Goal: Transaction & Acquisition: Purchase product/service

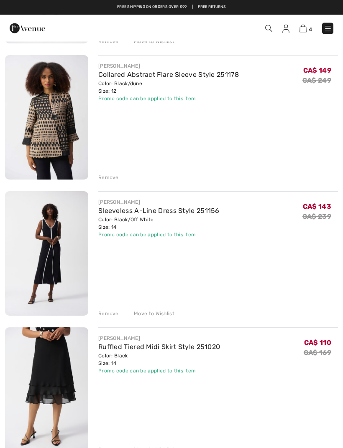
scroll to position [205, 0]
click at [60, 378] on img at bounding box center [46, 390] width 83 height 125
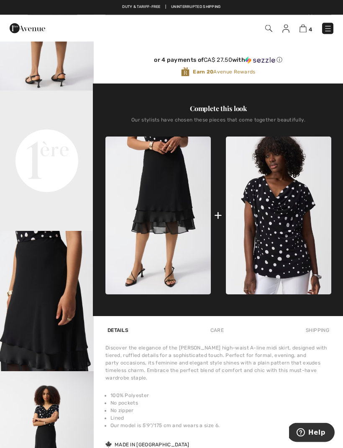
scroll to position [231, 0]
click at [0, 448] on img "4 / 5" at bounding box center [47, 442] width 94 height 140
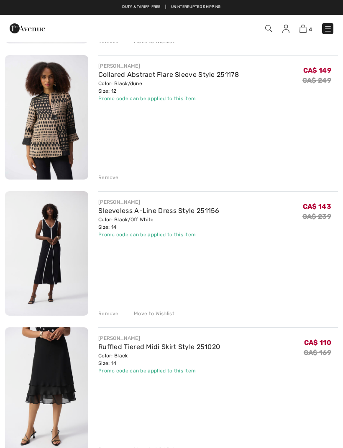
click at [177, 75] on link "Collared Abstract Flare Sleeve Style 251178" at bounding box center [168, 75] width 140 height 8
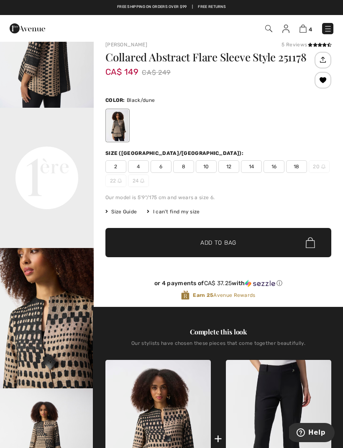
scroll to position [10, 0]
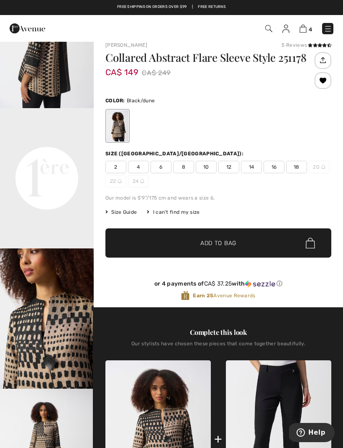
click at [317, 47] on icon at bounding box center [319, 45] width 5 height 4
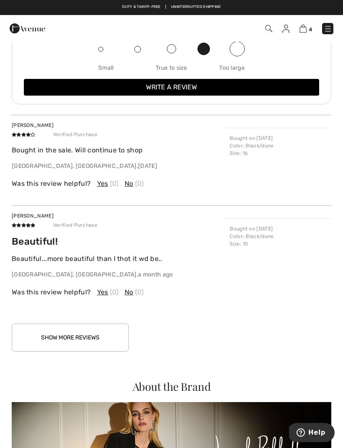
scroll to position [1252, 0]
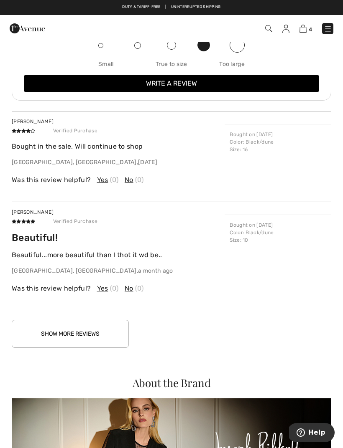
click at [89, 336] on button "Show More Reviews" at bounding box center [70, 334] width 117 height 28
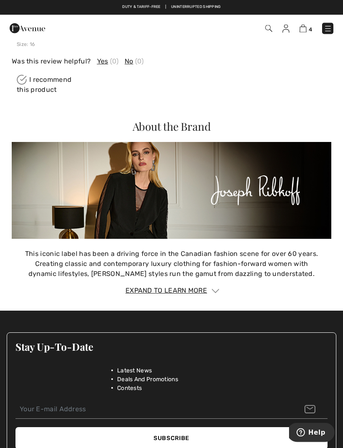
scroll to position [2209, 0]
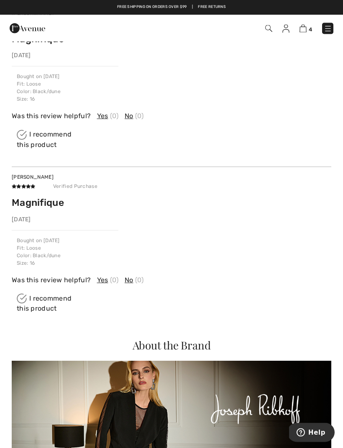
click at [328, 31] on img at bounding box center [328, 29] width 8 height 8
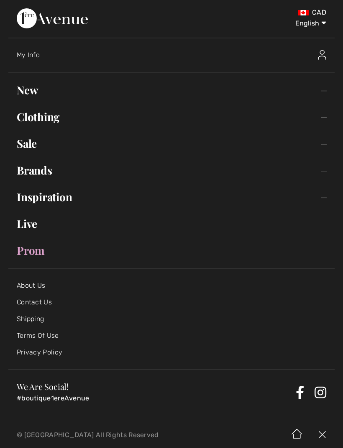
click at [32, 146] on link "Sale Toggle submenu" at bounding box center [171, 144] width 326 height 18
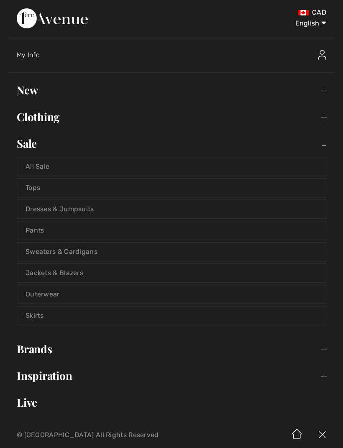
click at [49, 211] on link "Dresses & Jumpsuits" at bounding box center [171, 209] width 308 height 18
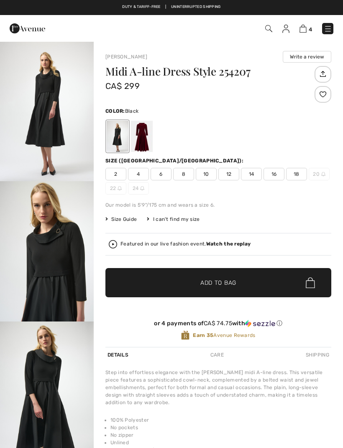
checkbox input "true"
click at [144, 142] on div at bounding box center [142, 136] width 22 height 31
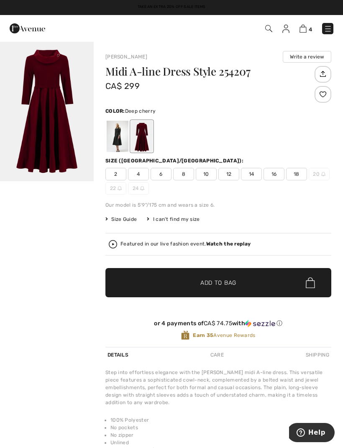
click at [227, 247] on strong "Watch the replay" at bounding box center [228, 244] width 45 height 6
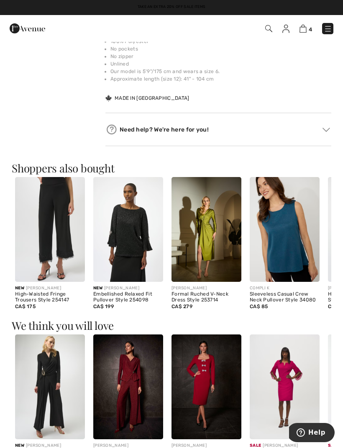
scroll to position [380, 0]
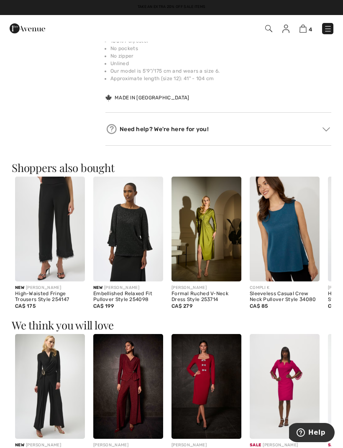
click at [130, 218] on img at bounding box center [128, 229] width 70 height 105
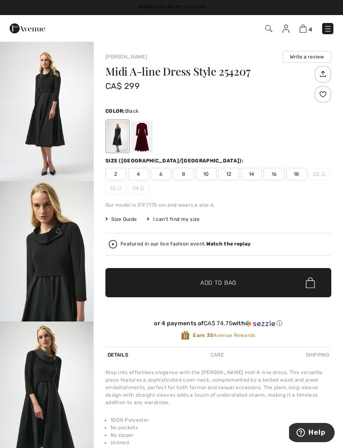
click at [305, 26] on img at bounding box center [302, 29] width 7 height 8
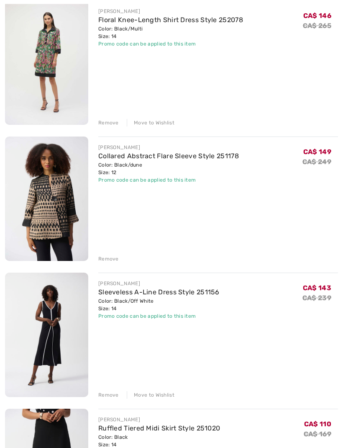
scroll to position [123, 0]
click at [157, 291] on link "Sleeveless A-Line Dress Style 251156" at bounding box center [158, 292] width 121 height 8
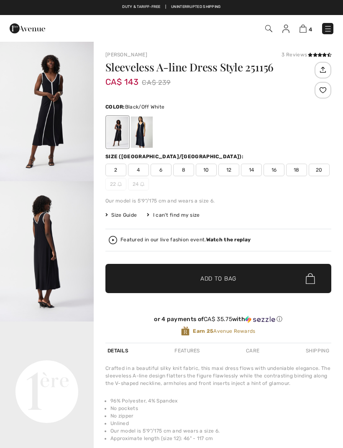
checkbox input "true"
click at [233, 244] on div "Featured in our live fashion event. Watch the replay" at bounding box center [218, 240] width 219 height 8
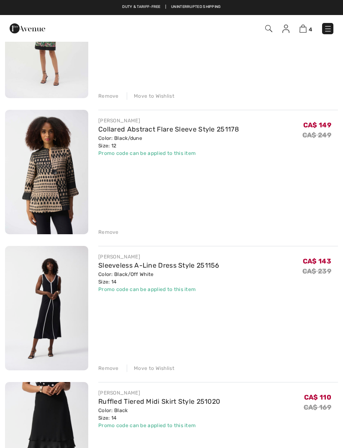
click at [108, 369] on div "Remove" at bounding box center [108, 369] width 20 height 8
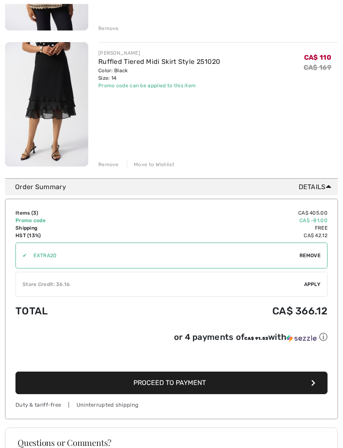
scroll to position [354, 0]
click at [308, 287] on span "Apply" at bounding box center [312, 285] width 17 height 8
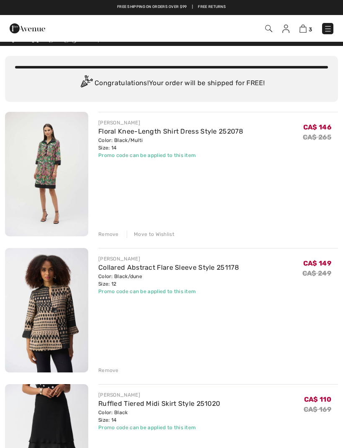
scroll to position [11, 0]
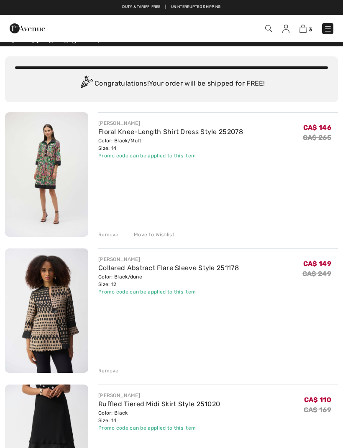
click at [62, 178] on img at bounding box center [46, 174] width 83 height 125
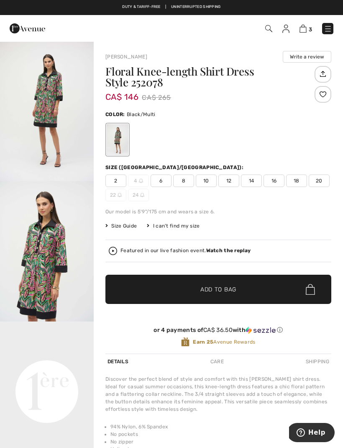
click at [227, 255] on div "Featured in our live fashion event. Watch the replay" at bounding box center [218, 251] width 219 height 8
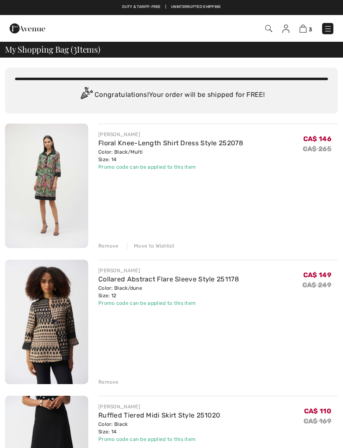
click at [201, 143] on link "Floral Knee-Length Shirt Dress Style 252078" at bounding box center [170, 143] width 145 height 8
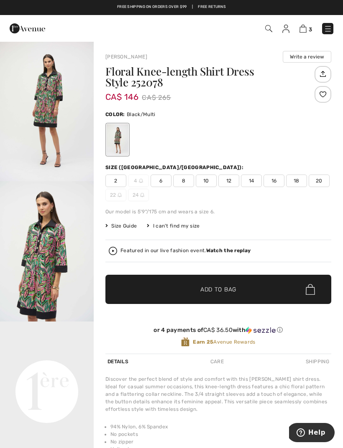
click at [229, 255] on div "Featured in our live fashion event. Watch the replay" at bounding box center [218, 251] width 219 height 8
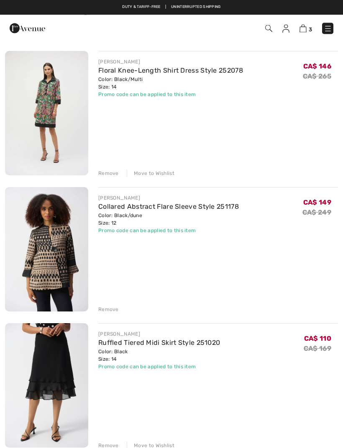
scroll to position [72, 0]
click at [153, 173] on div "Move to Wishlist" at bounding box center [151, 175] width 48 height 8
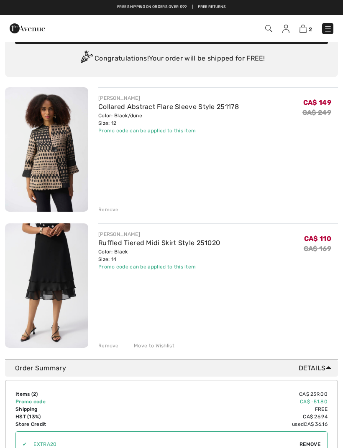
scroll to position [0, 0]
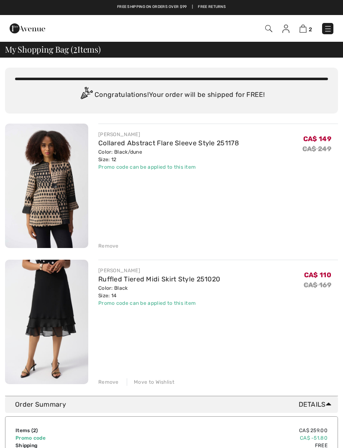
click at [331, 31] on img at bounding box center [328, 29] width 8 height 8
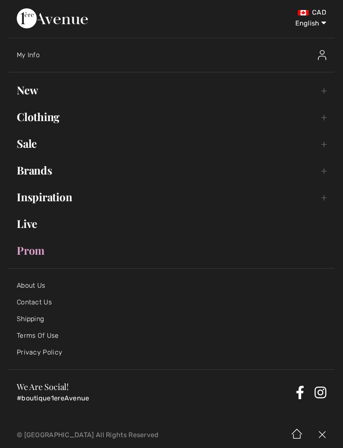
click at [30, 150] on link "Sale Toggle submenu" at bounding box center [171, 144] width 326 height 18
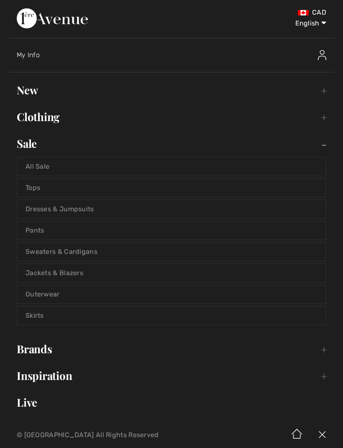
click at [36, 191] on link "Tops" at bounding box center [171, 188] width 308 height 18
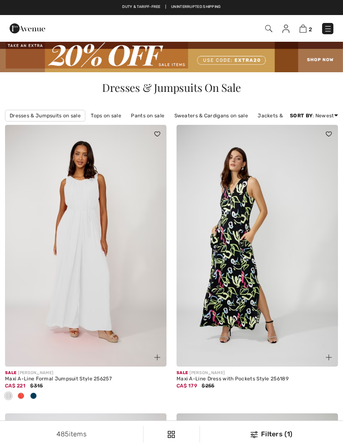
checkbox input "true"
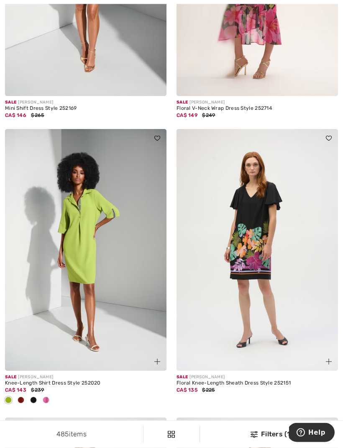
scroll to position [4669, 0]
click at [61, 220] on img at bounding box center [85, 250] width 161 height 242
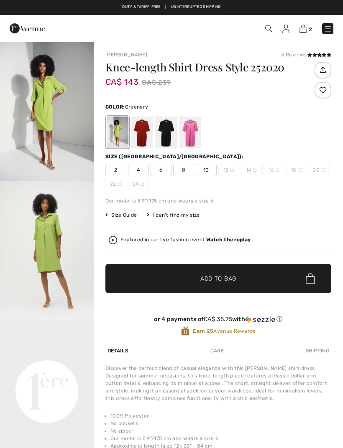
checkbox input "true"
click at [230, 243] on strong "Watch the replay" at bounding box center [228, 240] width 45 height 6
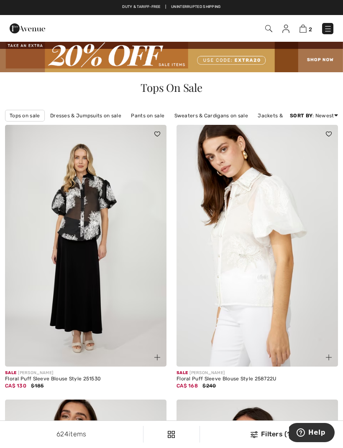
click at [256, 433] on img at bounding box center [253, 435] width 7 height 7
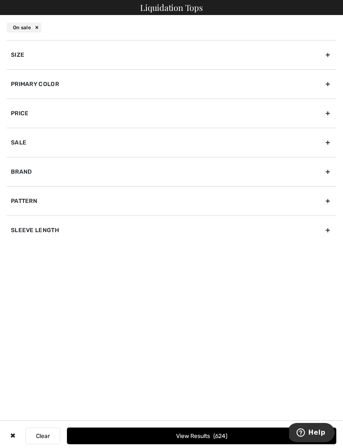
click at [39, 56] on div "Size" at bounding box center [171, 54] width 329 height 29
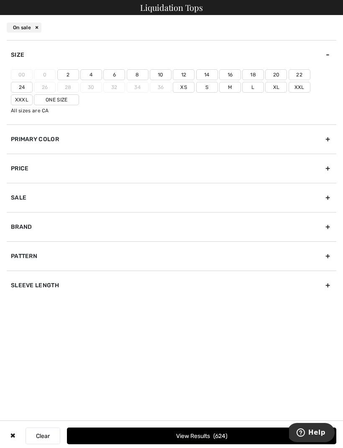
click at [208, 80] on label "14" at bounding box center [207, 74] width 22 height 11
click at [0, 0] on input"] "14" at bounding box center [0, 0] width 0 height 0
click at [54, 230] on div "Brand" at bounding box center [171, 226] width 329 height 29
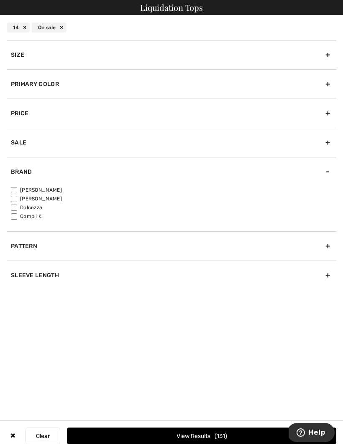
click at [17, 193] on input"] "[PERSON_NAME]" at bounding box center [14, 190] width 6 height 6
checkbox input"] "true"
click at [182, 434] on button "View Results 121" at bounding box center [201, 436] width 269 height 17
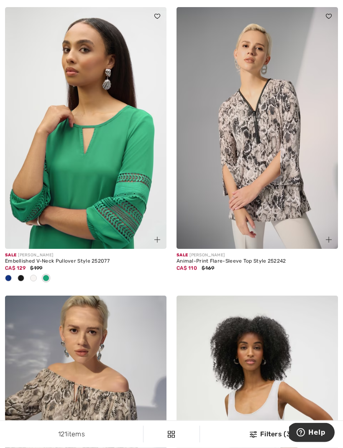
scroll to position [125, 0]
click at [82, 116] on img at bounding box center [85, 128] width 161 height 242
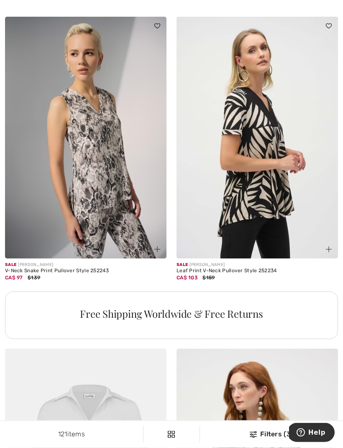
scroll to position [1560, 0]
click at [249, 110] on img at bounding box center [256, 137] width 161 height 242
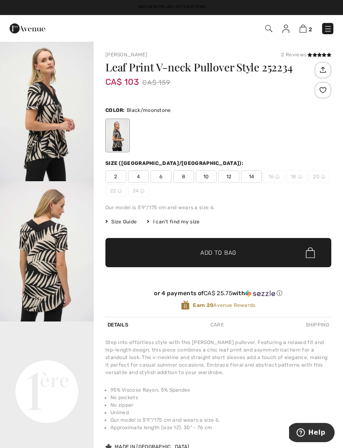
click at [52, 369] on video "Your browser does not support the video tag." at bounding box center [47, 345] width 94 height 47
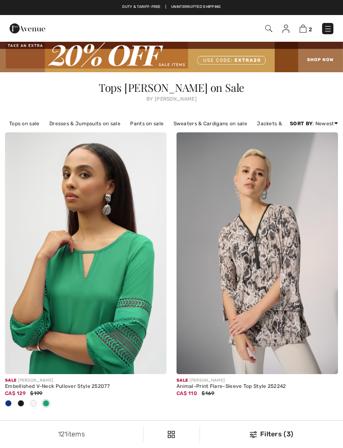
checkbox input "true"
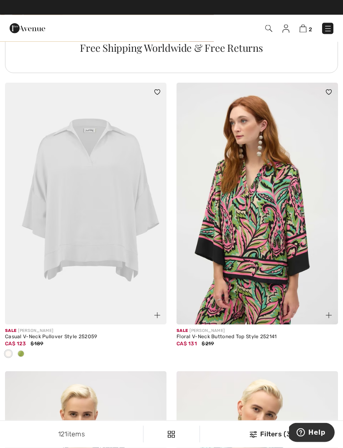
scroll to position [1826, 0]
click at [27, 357] on div at bounding box center [85, 355] width 161 height 14
click at [26, 355] on div at bounding box center [21, 355] width 13 height 14
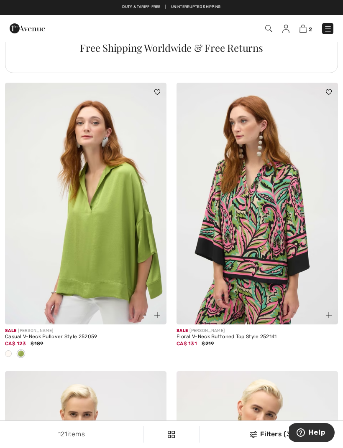
click at [29, 352] on div at bounding box center [85, 355] width 161 height 14
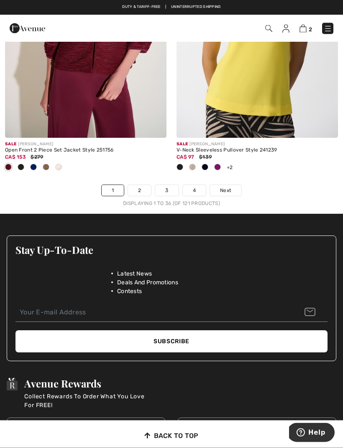
scroll to position [5164, 0]
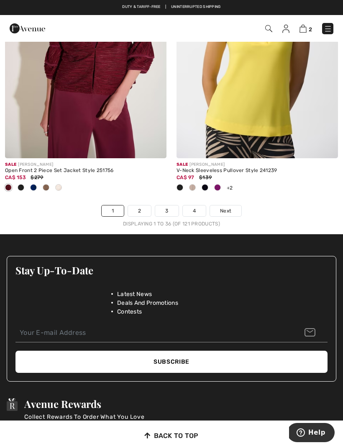
click at [224, 207] on span "Next" at bounding box center [225, 211] width 11 height 8
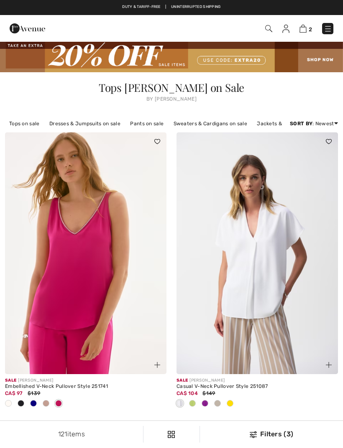
checkbox input "true"
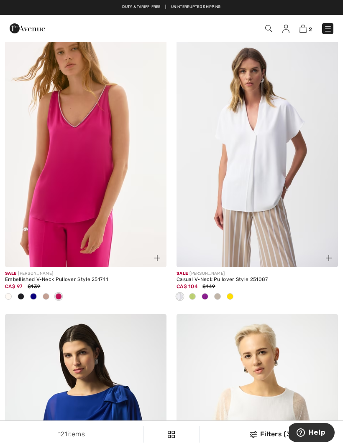
scroll to position [107, 0]
click at [209, 300] on div at bounding box center [205, 298] width 13 height 14
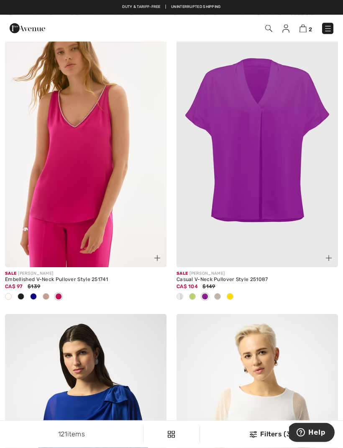
scroll to position [107, 0]
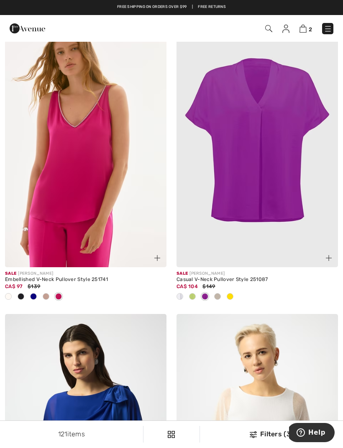
click at [234, 299] on div at bounding box center [230, 297] width 13 height 14
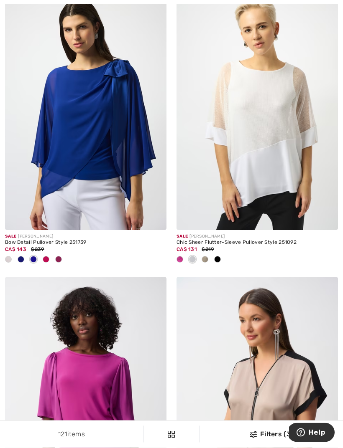
scroll to position [433, 0]
click at [259, 103] on img at bounding box center [256, 109] width 161 height 242
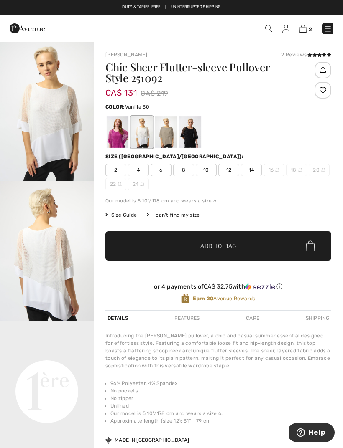
click at [123, 139] on div at bounding box center [118, 132] width 22 height 31
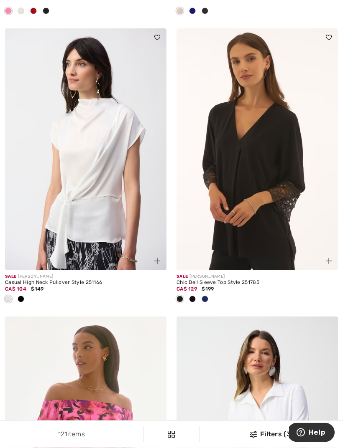
scroll to position [3959, 0]
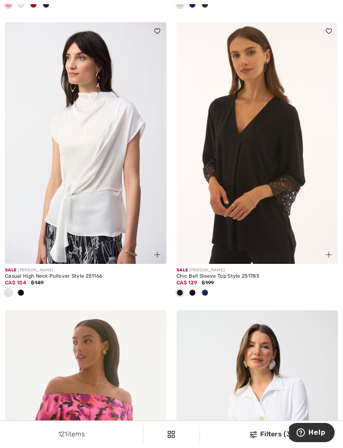
click at [207, 290] on span at bounding box center [204, 293] width 7 height 7
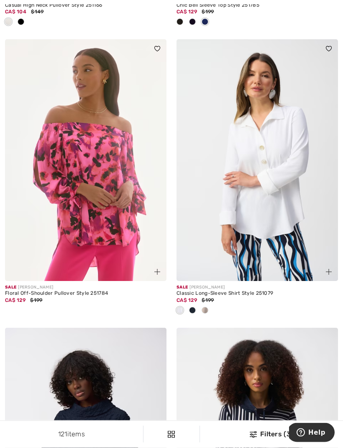
scroll to position [4230, 0]
click at [206, 308] on span at bounding box center [204, 310] width 7 height 7
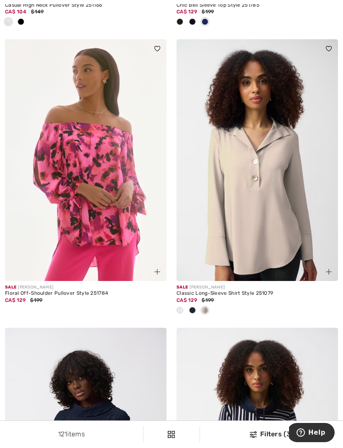
click at [196, 308] on div at bounding box center [192, 311] width 13 height 14
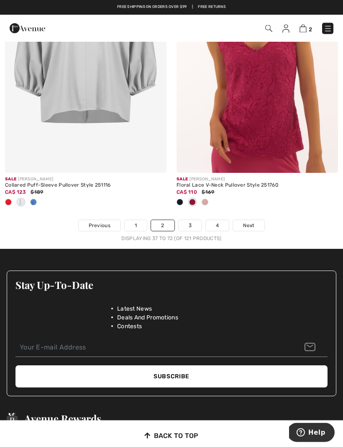
scroll to position [5204, 0]
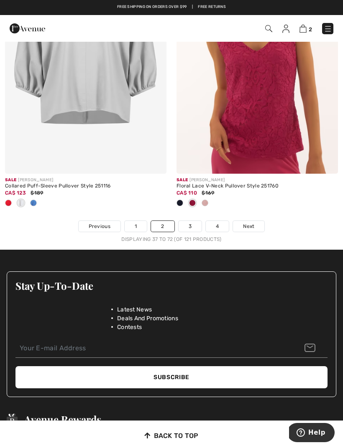
click at [251, 223] on span "Next" at bounding box center [248, 227] width 11 height 8
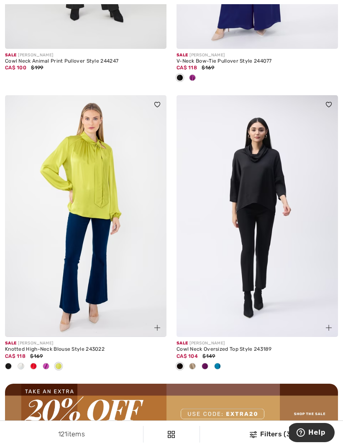
scroll to position [3226, 0]
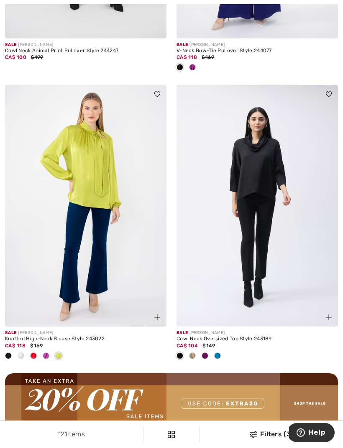
click at [222, 354] on div at bounding box center [217, 357] width 13 height 14
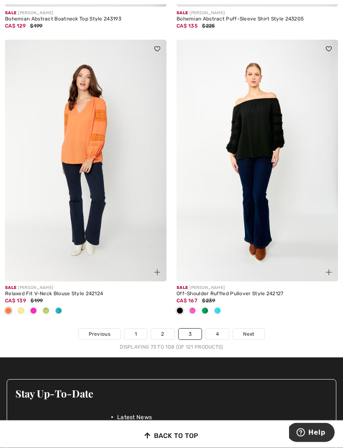
scroll to position [5046, 0]
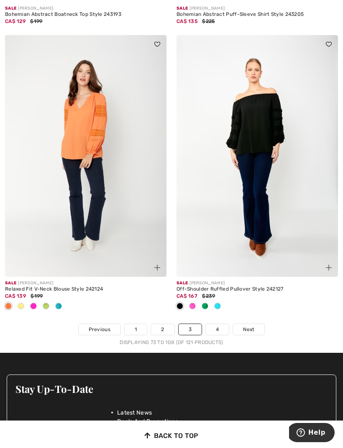
click at [219, 326] on link "4" at bounding box center [217, 329] width 23 height 11
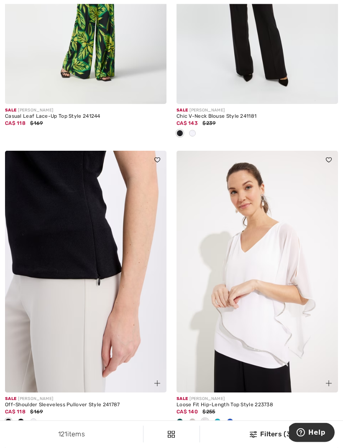
scroll to position [1426, 0]
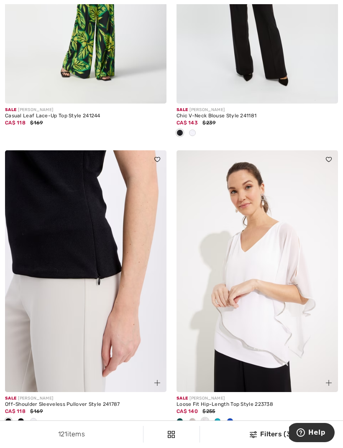
click at [222, 421] on div at bounding box center [217, 422] width 13 height 14
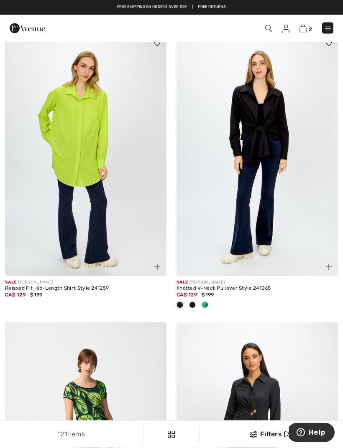
scroll to position [965, 0]
click at [331, 30] on img at bounding box center [328, 29] width 8 height 8
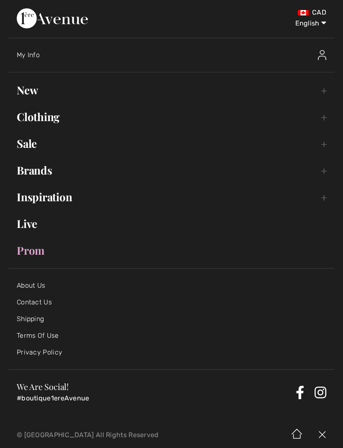
click at [36, 148] on link "Sale Toggle submenu" at bounding box center [171, 144] width 326 height 18
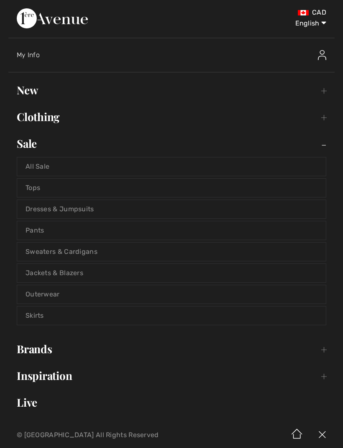
click at [45, 211] on link "Dresses & Jumpsuits" at bounding box center [171, 209] width 308 height 18
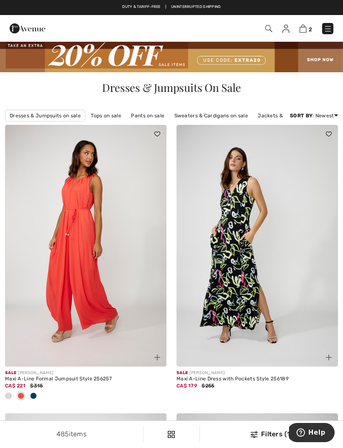
click at [256, 435] on img at bounding box center [253, 435] width 7 height 7
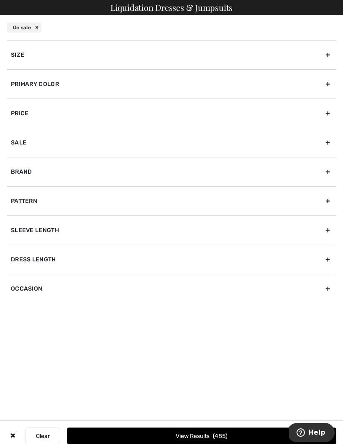
click at [49, 56] on div "Size" at bounding box center [171, 54] width 329 height 29
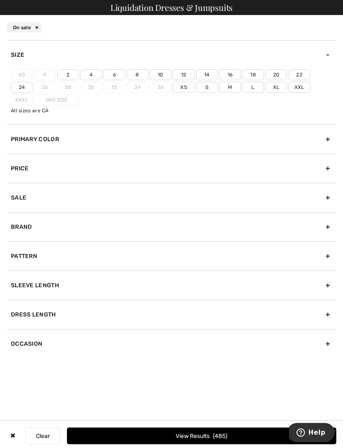
click at [211, 77] on label "14" at bounding box center [207, 74] width 22 height 11
click at [0, 0] on input"] "14" at bounding box center [0, 0] width 0 height 0
click at [52, 234] on div "Brand" at bounding box center [171, 226] width 329 height 29
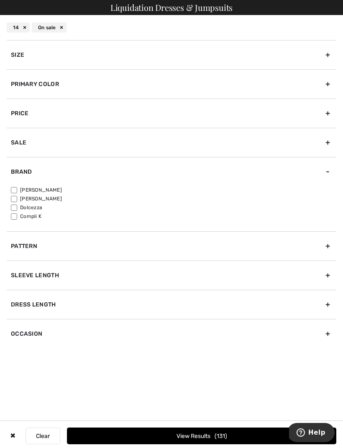
click at [14, 192] on input"] "[PERSON_NAME]" at bounding box center [14, 190] width 6 height 6
checkbox input"] "true"
click at [196, 439] on button "View Results 113" at bounding box center [201, 436] width 269 height 17
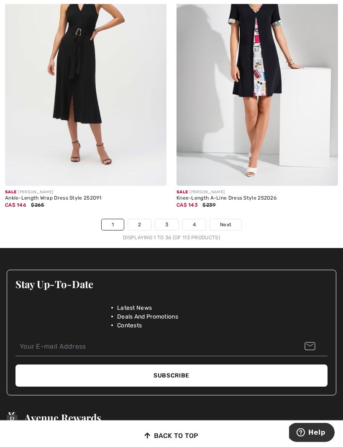
scroll to position [5090, 0]
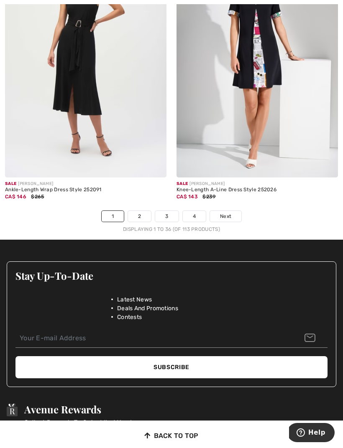
click at [227, 213] on span "Next" at bounding box center [225, 217] width 11 height 8
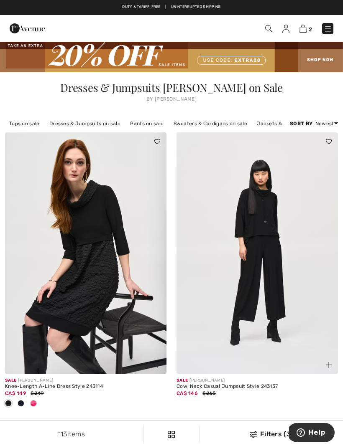
click at [61, 192] on img at bounding box center [85, 254] width 161 height 242
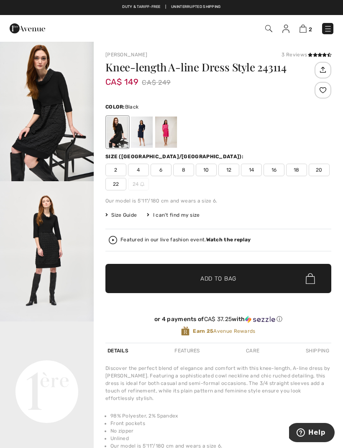
click at [227, 244] on div "Featured in our live fashion event. Watch the replay" at bounding box center [218, 240] width 219 height 8
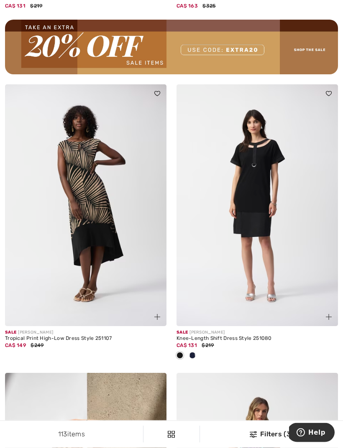
scroll to position [3580, 0]
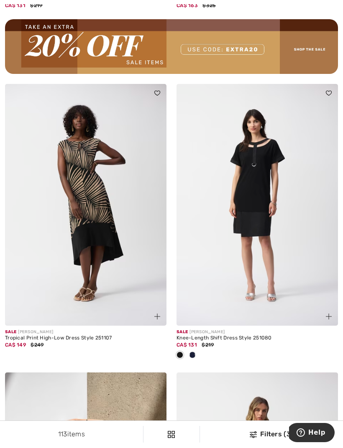
click at [62, 138] on img at bounding box center [85, 205] width 161 height 242
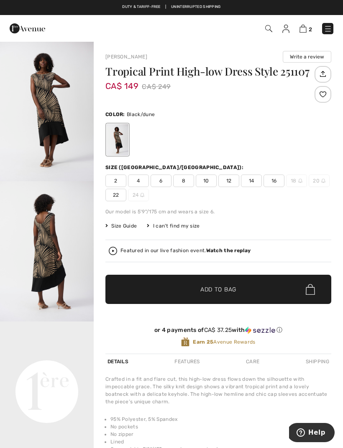
click at [230, 254] on strong "Watch the replay" at bounding box center [228, 251] width 45 height 6
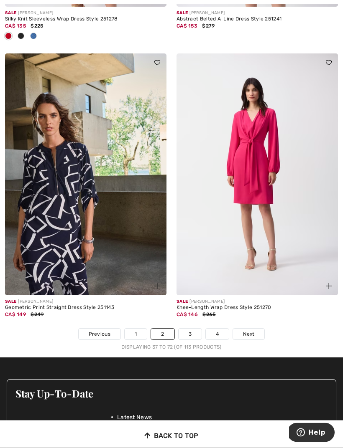
scroll to position [5013, 0]
click at [251, 331] on span "Next" at bounding box center [248, 335] width 11 height 8
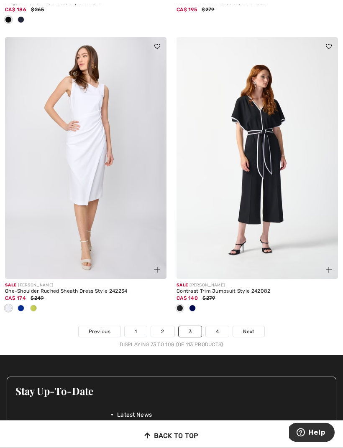
scroll to position [5043, 0]
click at [248, 328] on span "Next" at bounding box center [248, 332] width 11 height 8
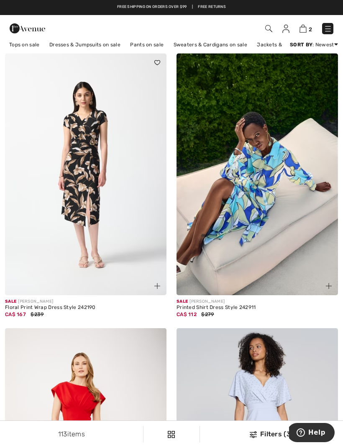
scroll to position [79, 0]
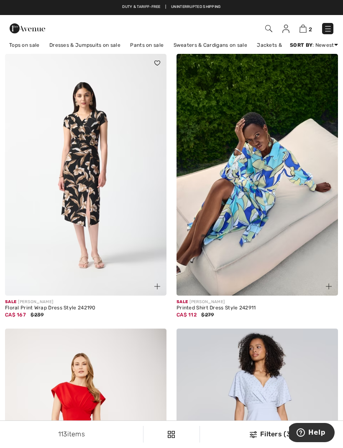
click at [311, 30] on span "2" at bounding box center [309, 29] width 3 height 6
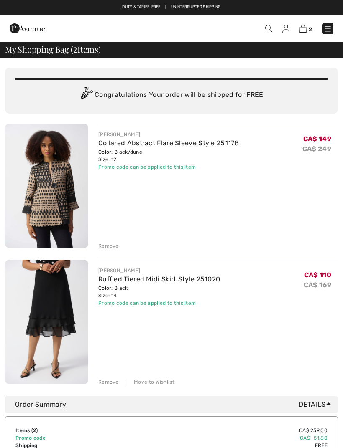
click at [328, 33] on img at bounding box center [328, 29] width 8 height 8
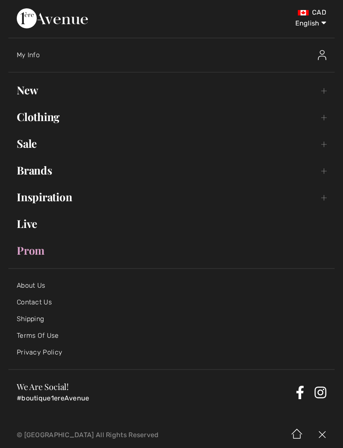
click at [41, 143] on link "Sale Toggle submenu" at bounding box center [171, 144] width 326 height 18
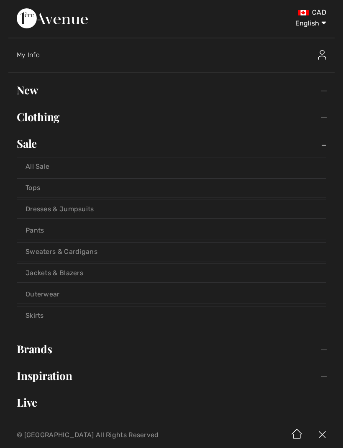
click at [50, 231] on link "Pants" at bounding box center [171, 231] width 308 height 18
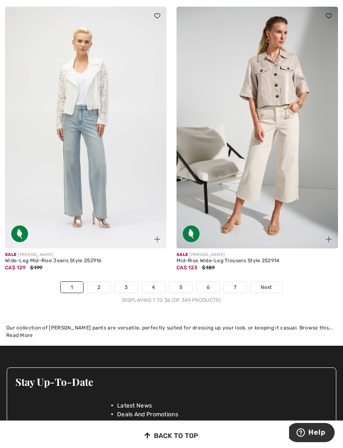
scroll to position [5027, 0]
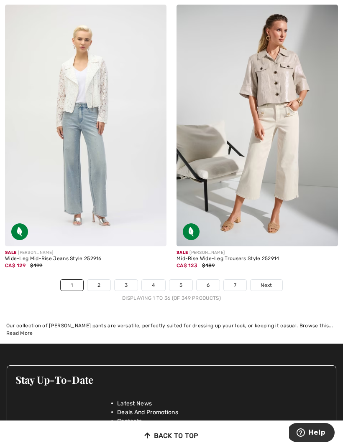
click at [268, 282] on span "Next" at bounding box center [265, 286] width 11 height 8
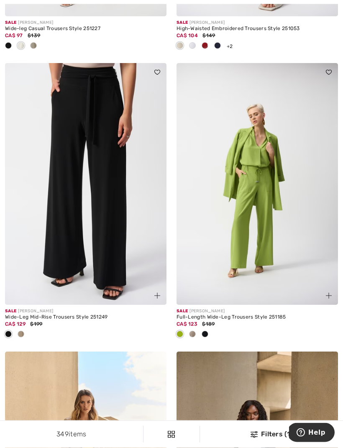
scroll to position [4707, 0]
click at [196, 333] on div at bounding box center [192, 335] width 13 height 14
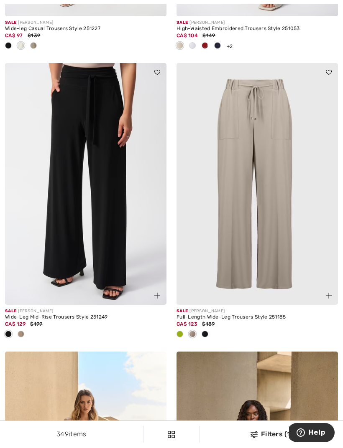
click at [181, 333] on div at bounding box center [179, 335] width 13 height 14
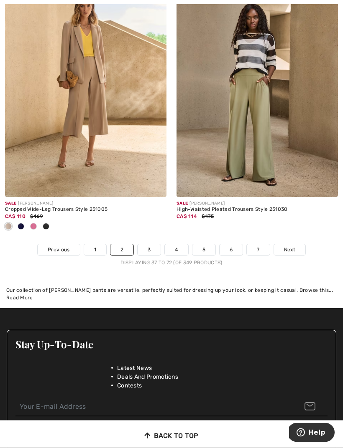
scroll to position [5104, 0]
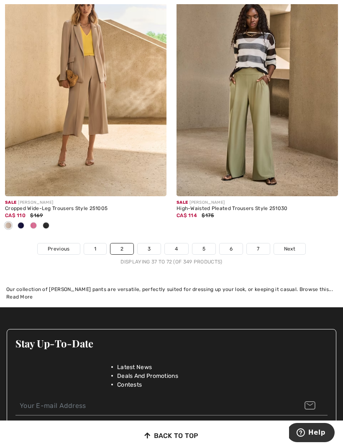
click at [287, 245] on span "Next" at bounding box center [289, 249] width 11 height 8
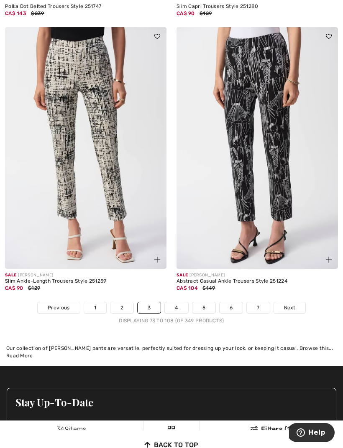
scroll to position [5010, 0]
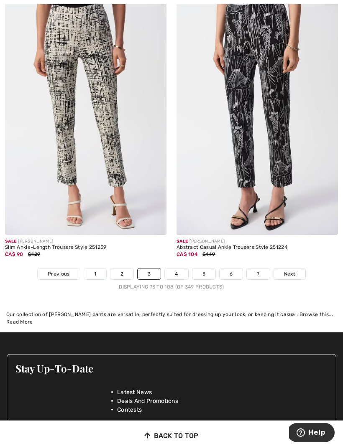
click at [292, 270] on span "Next" at bounding box center [289, 274] width 11 height 8
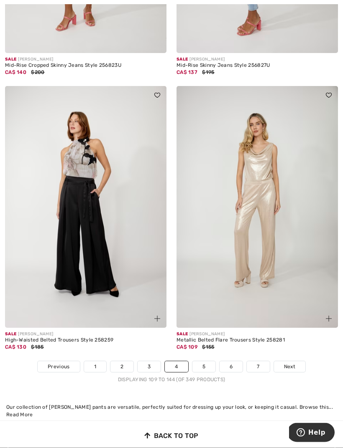
scroll to position [4917, 0]
click at [290, 363] on span "Next" at bounding box center [289, 367] width 11 height 8
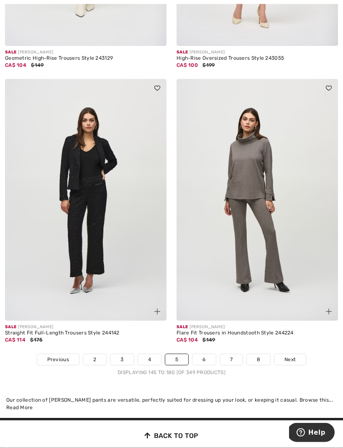
scroll to position [4883, 0]
click at [290, 356] on span "Next" at bounding box center [289, 360] width 11 height 8
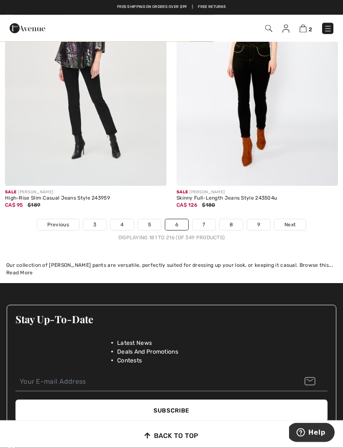
scroll to position [4999, 0]
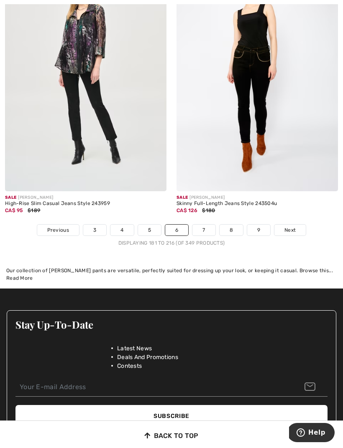
click at [290, 227] on span "Next" at bounding box center [289, 231] width 11 height 8
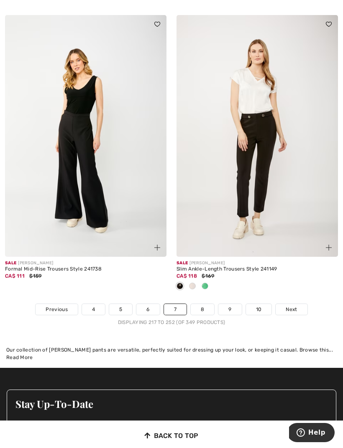
scroll to position [4987, 0]
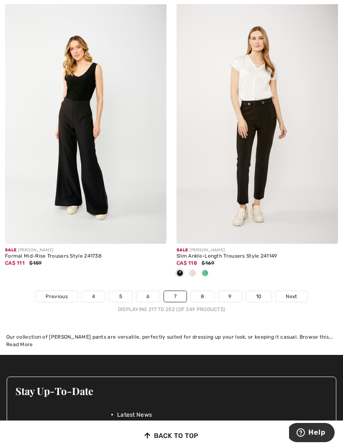
click at [290, 293] on span "Next" at bounding box center [290, 297] width 11 height 8
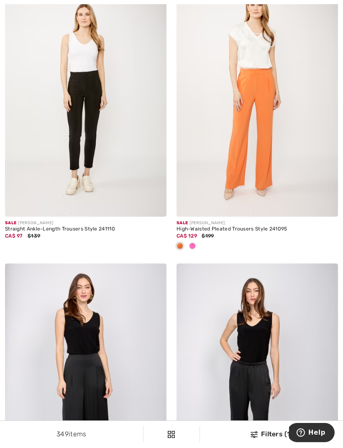
scroll to position [155, 0]
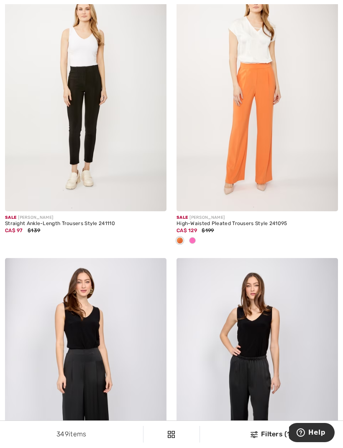
click at [254, 117] on img at bounding box center [256, 90] width 161 height 242
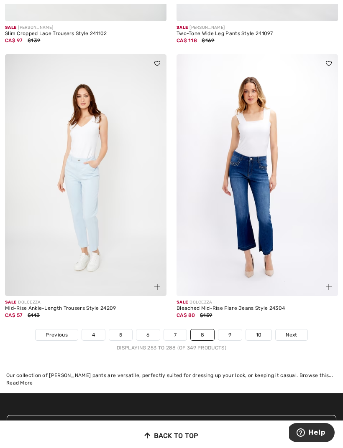
scroll to position [4929, 0]
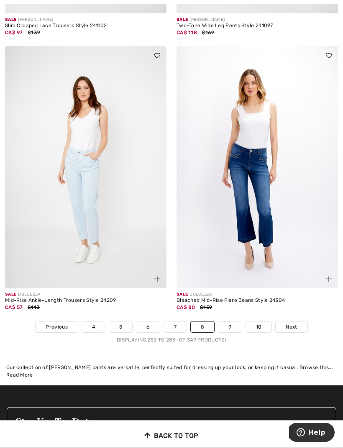
click at [295, 324] on span "Next" at bounding box center [290, 328] width 11 height 8
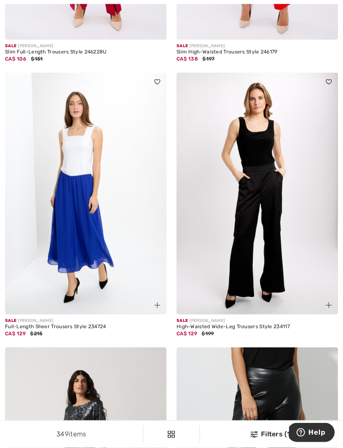
scroll to position [326, 0]
click at [82, 226] on img at bounding box center [85, 194] width 161 height 242
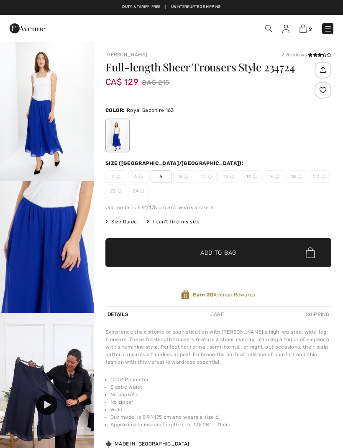
checkbox input "true"
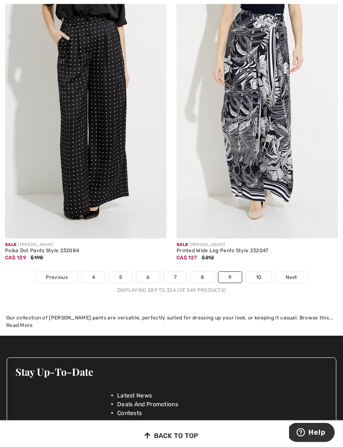
scroll to position [4965, 0]
click at [295, 275] on span "Next" at bounding box center [290, 278] width 11 height 8
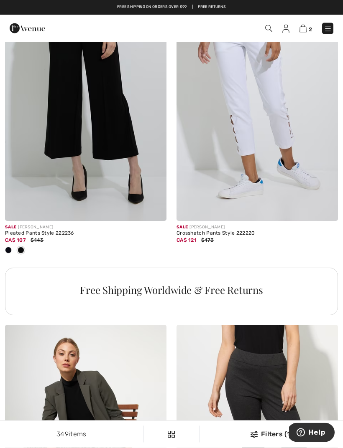
scroll to position [1520, 0]
click at [328, 28] on img at bounding box center [328, 29] width 8 height 8
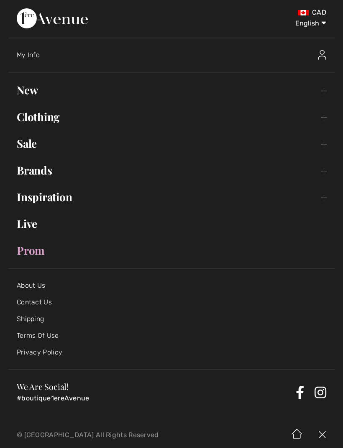
click at [45, 145] on link "Sale Toggle submenu" at bounding box center [171, 144] width 326 height 18
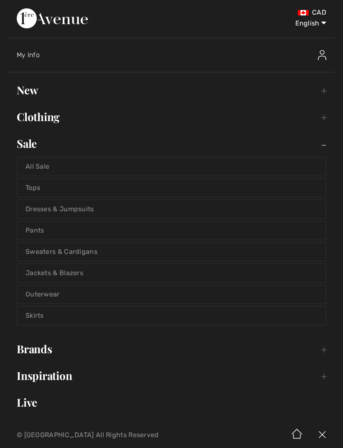
click at [75, 274] on link "Jackets & Blazers" at bounding box center [171, 273] width 308 height 18
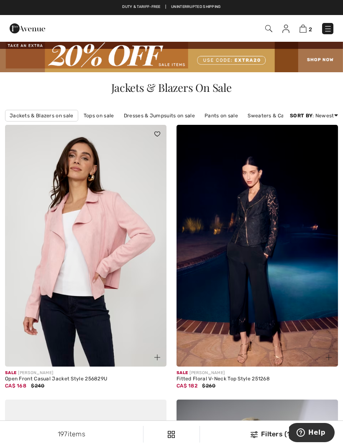
click at [264, 439] on div "Filters (1)" at bounding box center [271, 435] width 133 height 10
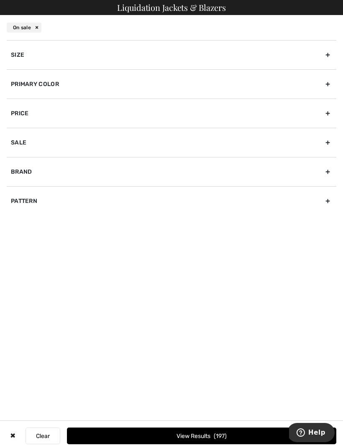
click at [38, 56] on div "Size" at bounding box center [171, 54] width 329 height 29
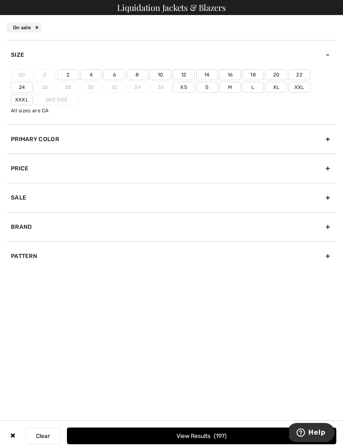
click at [186, 76] on label "12" at bounding box center [184, 74] width 22 height 11
click at [0, 0] on input"] "12" at bounding box center [0, 0] width 0 height 0
click at [214, 435] on button "View Results 48" at bounding box center [201, 436] width 269 height 17
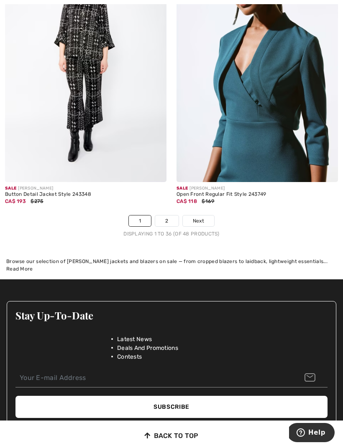
scroll to position [5150, 0]
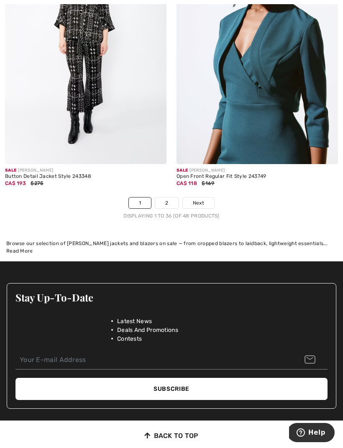
click at [199, 199] on span "Next" at bounding box center [198, 203] width 11 height 8
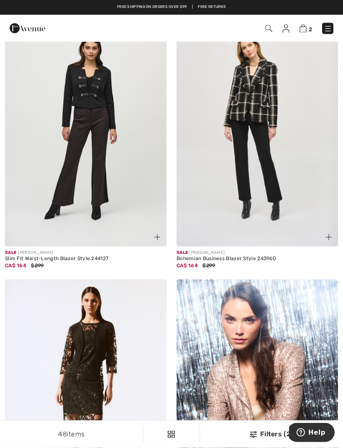
scroll to position [109, 0]
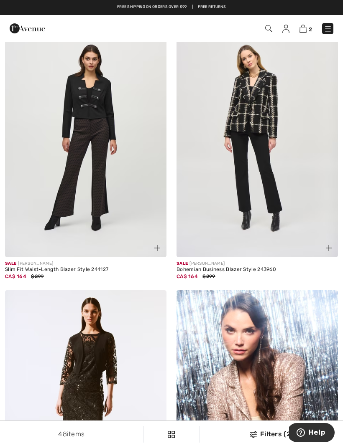
click at [303, 33] on img at bounding box center [302, 29] width 7 height 8
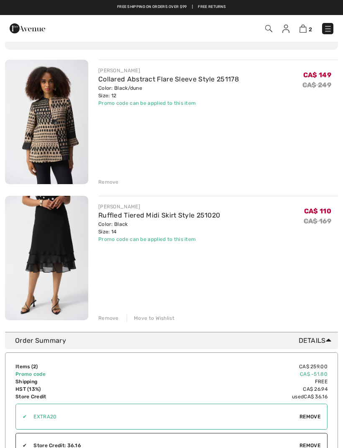
scroll to position [63, 0]
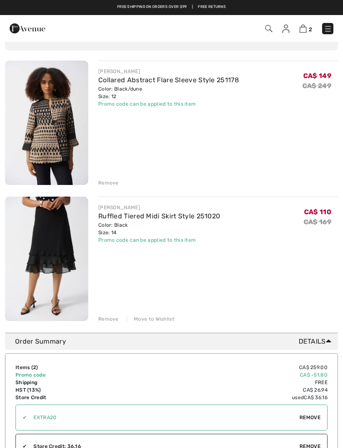
click at [111, 184] on div "Remove" at bounding box center [108, 183] width 20 height 8
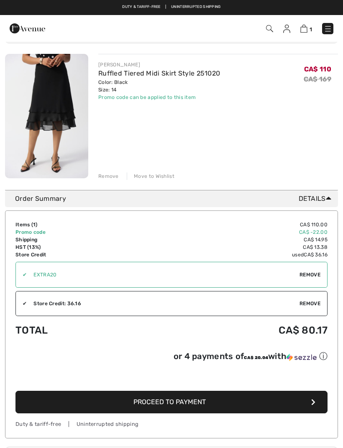
click at [313, 304] on span "Remove" at bounding box center [309, 304] width 21 height 8
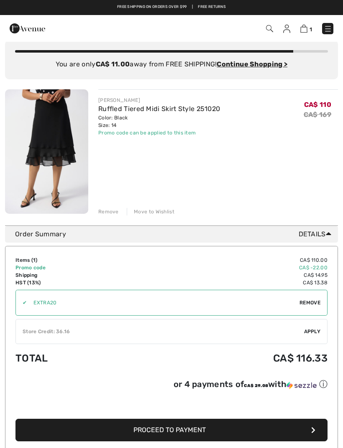
scroll to position [0, 0]
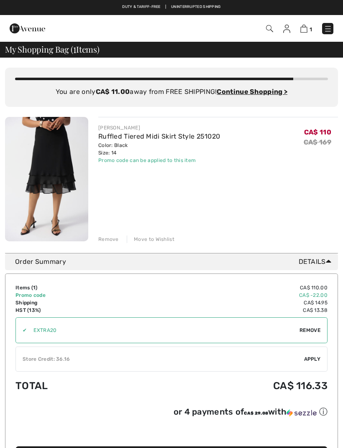
click at [327, 31] on img at bounding box center [328, 29] width 8 height 8
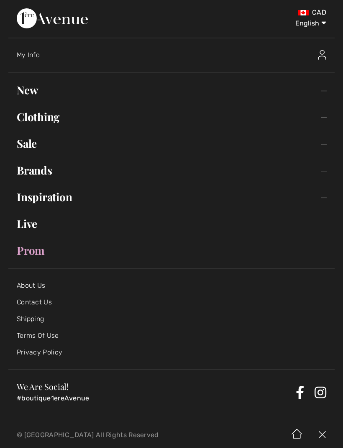
click at [321, 59] on img at bounding box center [322, 55] width 8 height 10
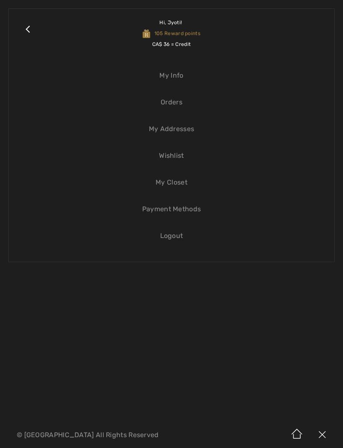
click at [176, 160] on link "Wishlist" at bounding box center [171, 156] width 308 height 18
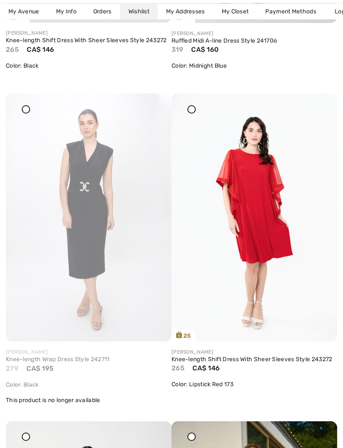
scroll to position [2941, 0]
click at [259, 248] on img at bounding box center [254, 217] width 166 height 248
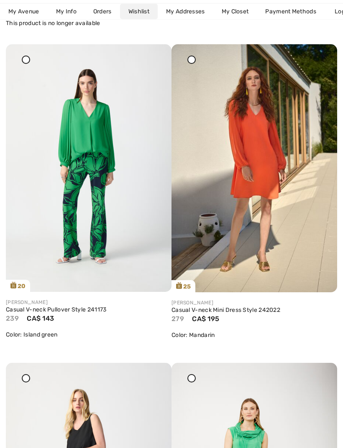
scroll to position [3336, 0]
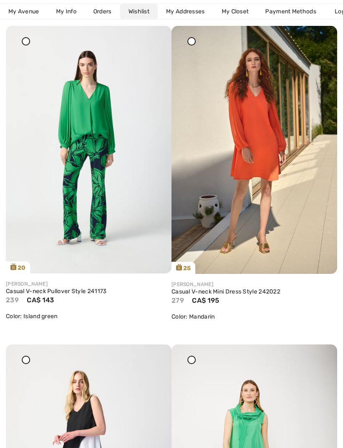
click at [76, 173] on img at bounding box center [89, 150] width 166 height 248
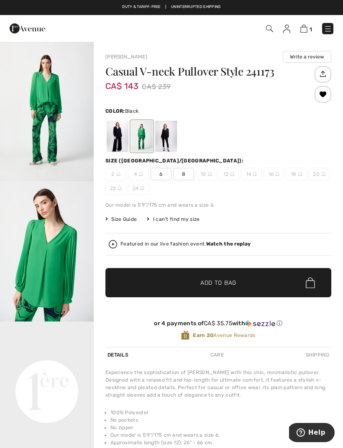
click at [168, 138] on div at bounding box center [166, 136] width 22 height 31
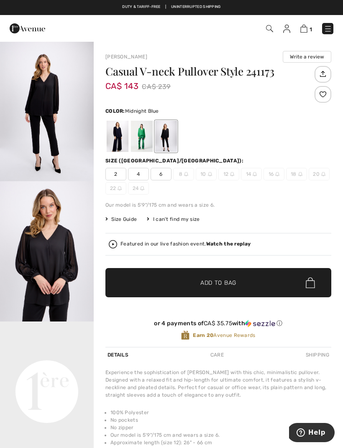
click at [119, 143] on div at bounding box center [118, 136] width 22 height 31
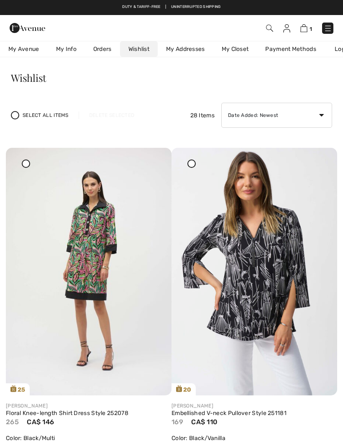
click at [285, 34] on div "1 Checkout" at bounding box center [241, 28] width 196 height 17
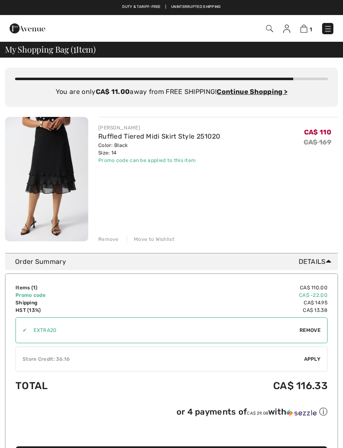
click at [329, 33] on img at bounding box center [328, 29] width 8 height 8
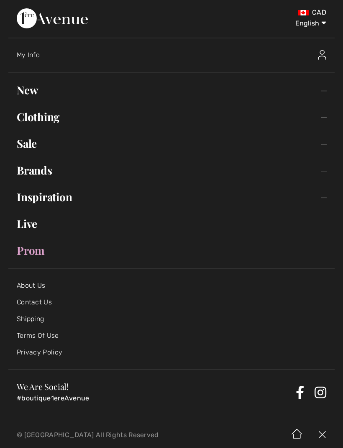
click at [321, 57] on img at bounding box center [322, 55] width 8 height 10
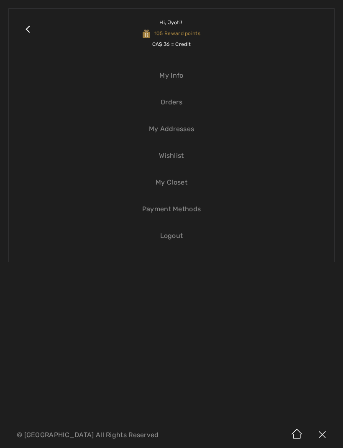
click at [176, 161] on link "Wishlist" at bounding box center [171, 156] width 308 height 18
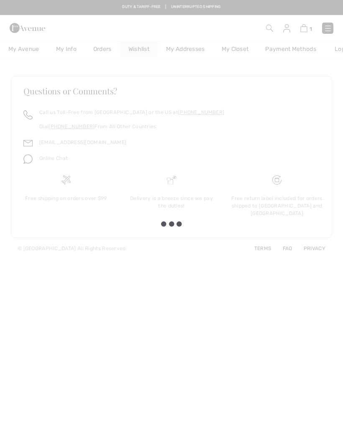
checkbox input "true"
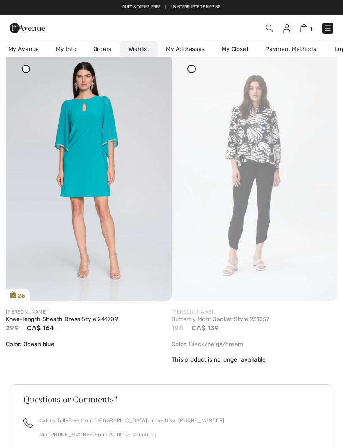
scroll to position [4210, 0]
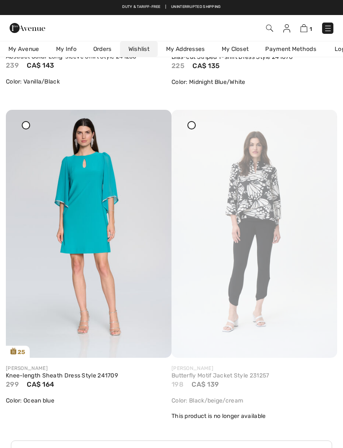
click at [324, 122] on div at bounding box center [321, 116] width 12 height 12
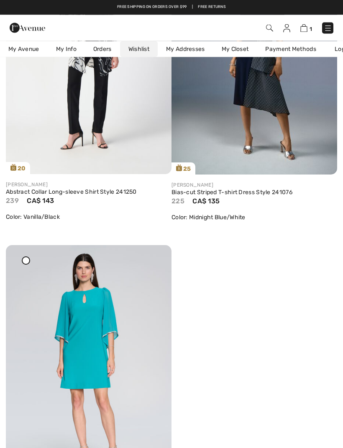
scroll to position [4074, 0]
click at [161, 265] on img at bounding box center [89, 369] width 166 height 248
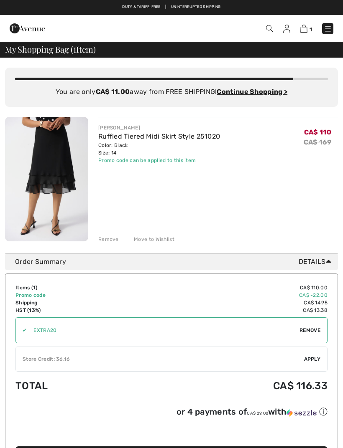
click at [288, 32] on img at bounding box center [286, 29] width 7 height 8
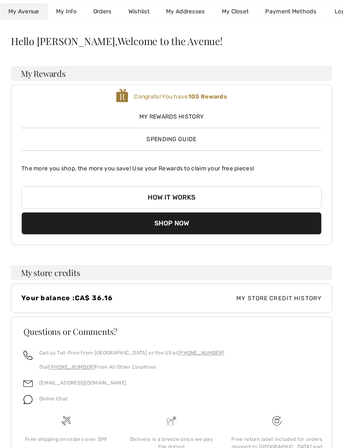
scroll to position [54, 0]
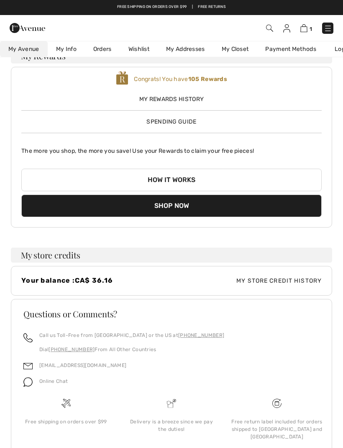
click at [97, 47] on link "Orders" at bounding box center [102, 48] width 35 height 15
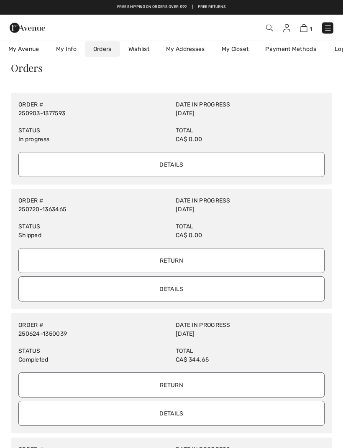
scroll to position [0, 0]
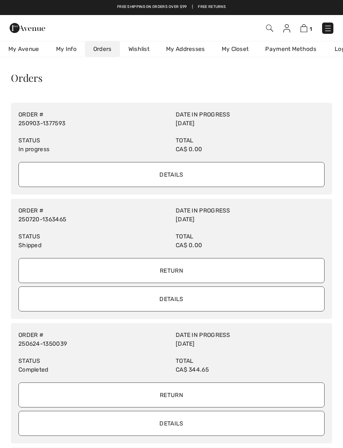
click at [285, 35] on div "1 Checkout" at bounding box center [241, 28] width 196 height 17
click at [145, 56] on link "Wishlist" at bounding box center [139, 48] width 38 height 15
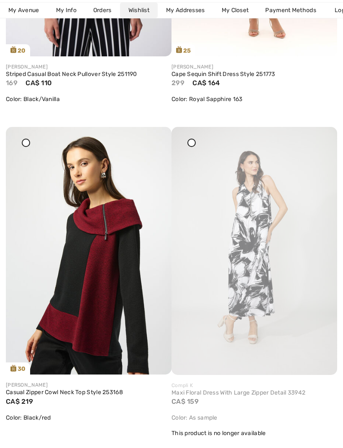
scroll to position [2260, 0]
click at [321, 136] on icon at bounding box center [320, 133] width 5 height 6
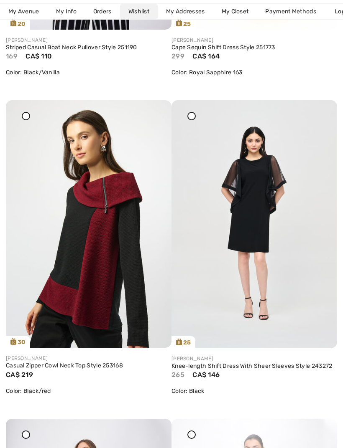
click at [321, 112] on div at bounding box center [321, 106] width 12 height 12
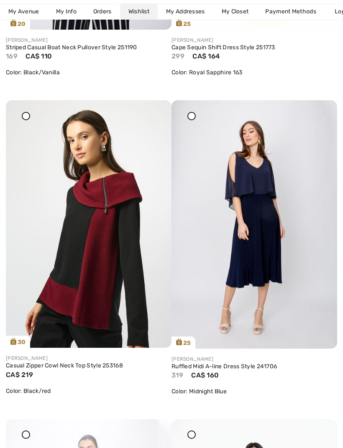
click at [324, 112] on div at bounding box center [321, 106] width 12 height 12
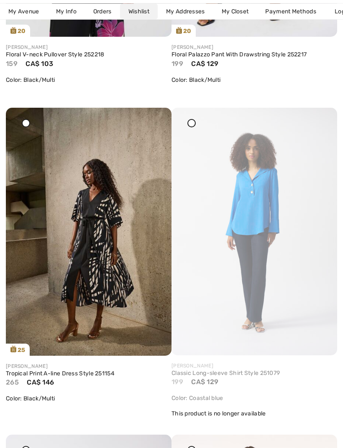
scroll to position [1633, 0]
click at [322, 130] on img at bounding box center [254, 232] width 166 height 248
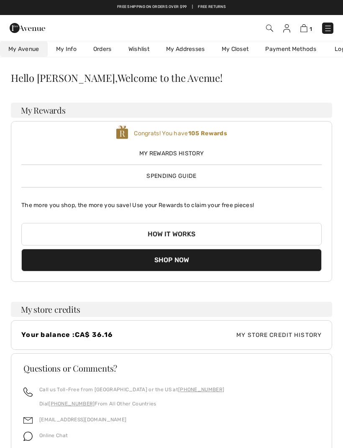
click at [145, 50] on link "Wishlist" at bounding box center [139, 48] width 38 height 15
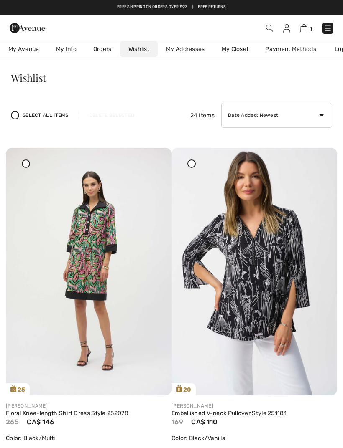
click at [273, 314] on img at bounding box center [254, 272] width 166 height 248
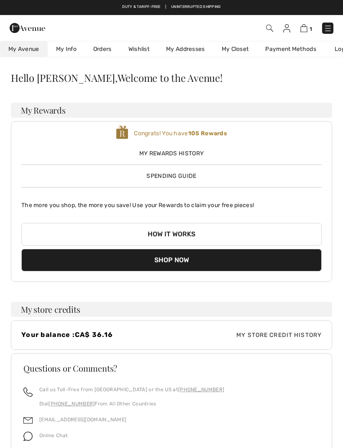
click at [141, 51] on link "Wishlist" at bounding box center [139, 48] width 38 height 15
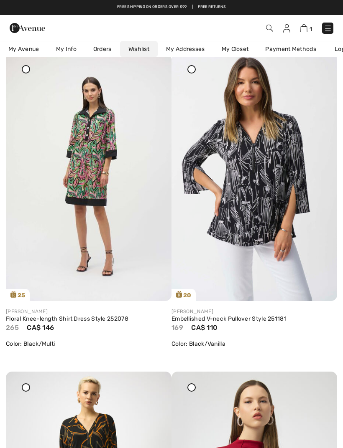
scroll to position [94, 0]
click at [320, 66] on div at bounding box center [321, 60] width 12 height 12
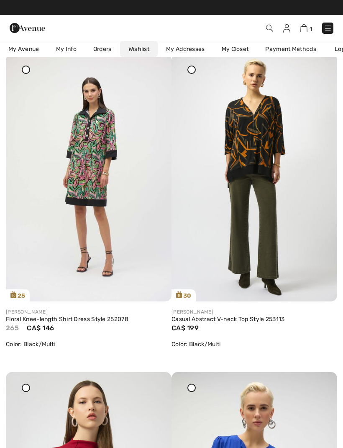
click at [315, 64] on img at bounding box center [254, 178] width 166 height 248
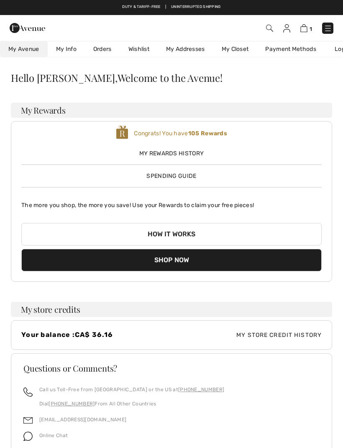
scroll to position [81, 0]
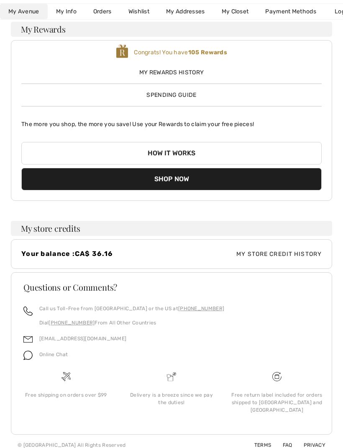
click at [140, 15] on link "Wishlist" at bounding box center [139, 11] width 38 height 15
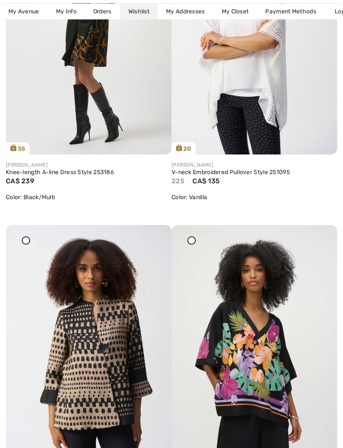
scroll to position [879, 0]
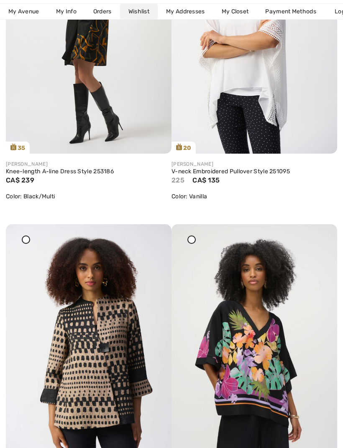
click at [115, 368] on img at bounding box center [89, 348] width 166 height 248
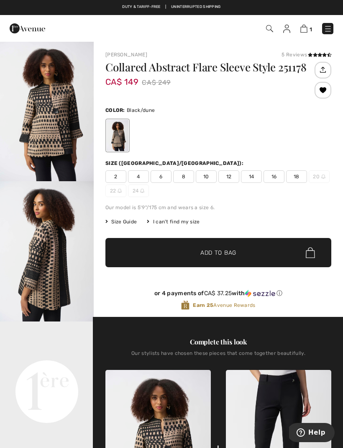
click at [231, 178] on span "12" at bounding box center [228, 177] width 21 height 13
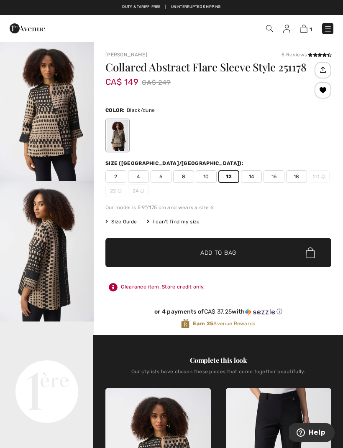
click at [243, 252] on span "✔ Added to Bag Add to Bag" at bounding box center [218, 252] width 226 height 29
click at [306, 33] on img at bounding box center [302, 29] width 7 height 8
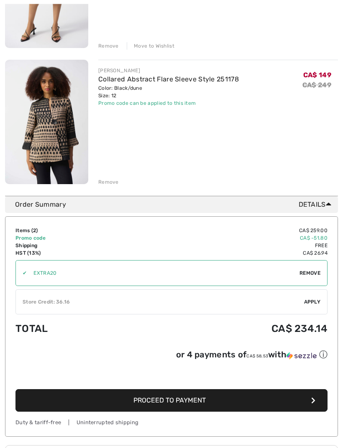
scroll to position [200, 0]
click at [311, 305] on span "Apply" at bounding box center [312, 302] width 17 height 8
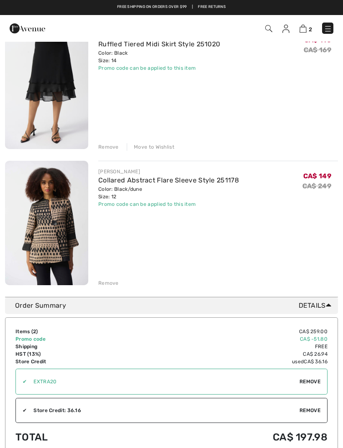
scroll to position [99, 0]
click at [112, 288] on div "You are only CA$ 0.00 away from FREE SHIPPING! Continue Shopping > Congratulati…" at bounding box center [171, 128] width 333 height 339
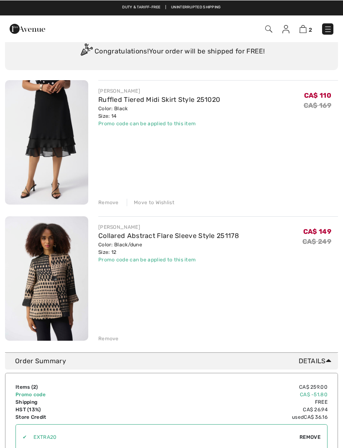
scroll to position [43, 0]
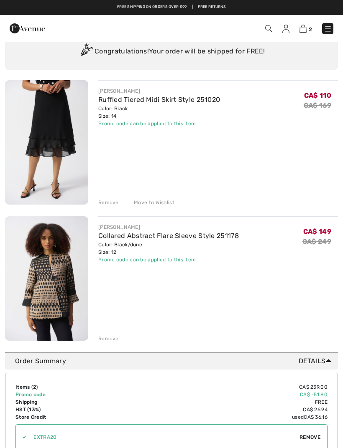
click at [327, 33] on img at bounding box center [328, 29] width 8 height 8
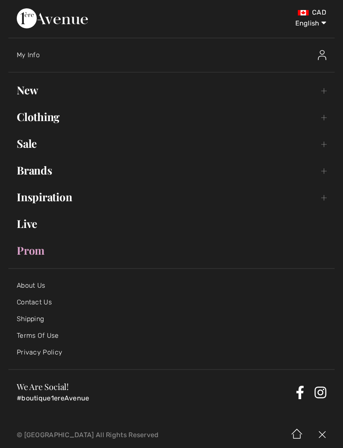
click at [38, 147] on link "Sale Toggle submenu" at bounding box center [171, 144] width 326 height 18
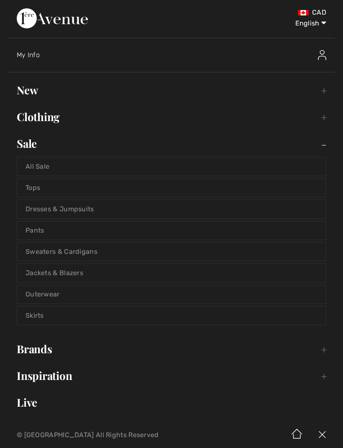
click at [58, 253] on link "Sweaters & Cardigans" at bounding box center [171, 252] width 308 height 18
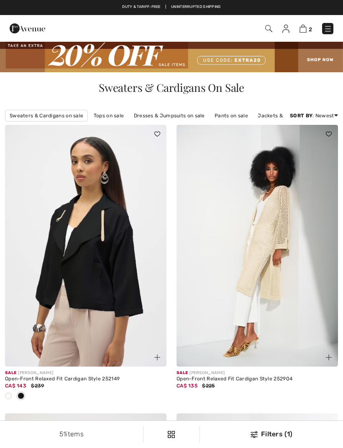
checkbox input "true"
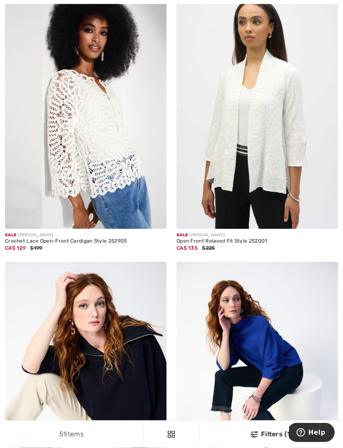
scroll to position [703, 0]
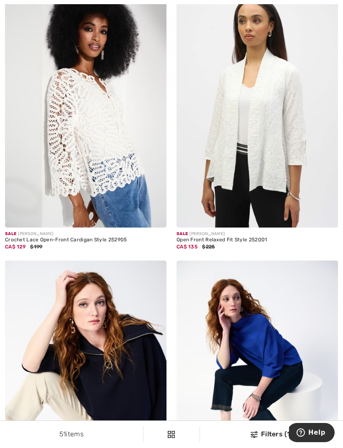
click at [257, 438] on img at bounding box center [253, 435] width 7 height 7
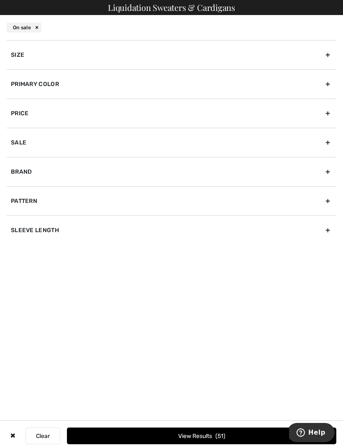
click at [41, 61] on div "Size" at bounding box center [171, 54] width 329 height 29
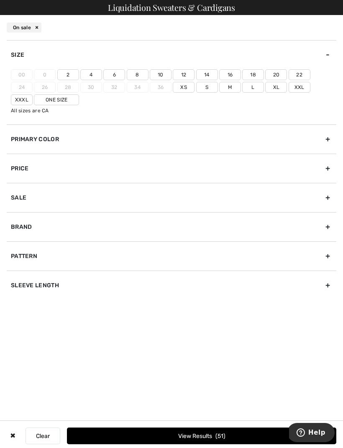
click at [211, 76] on label "14" at bounding box center [207, 74] width 22 height 11
click at [0, 0] on input"] "14" at bounding box center [0, 0] width 0 height 0
click at [207, 445] on button "View Results 5" at bounding box center [201, 436] width 269 height 17
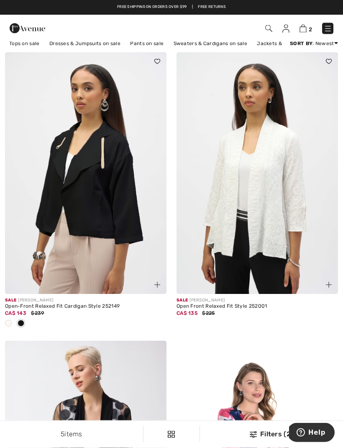
scroll to position [66, 0]
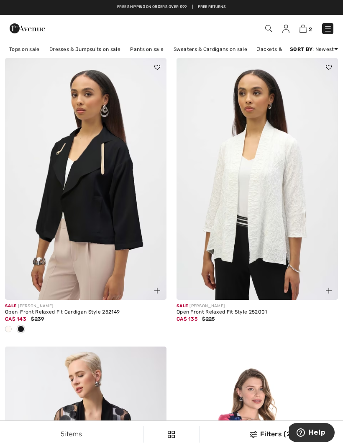
click at [255, 437] on img at bounding box center [253, 435] width 7 height 7
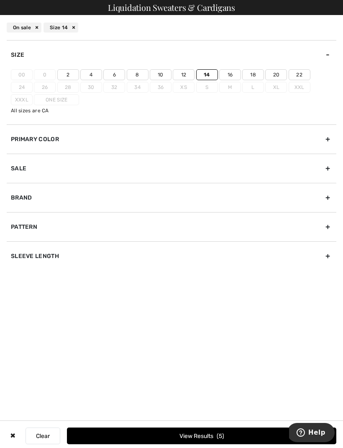
click at [188, 80] on label "12" at bounding box center [184, 74] width 22 height 11
click at [0, 0] on input"] "12" at bounding box center [0, 0] width 0 height 0
click at [209, 77] on label "14" at bounding box center [207, 74] width 22 height 11
click at [0, 0] on input"] "14" at bounding box center [0, 0] width 0 height 0
click at [231, 440] on button "View Results 7" at bounding box center [201, 436] width 269 height 17
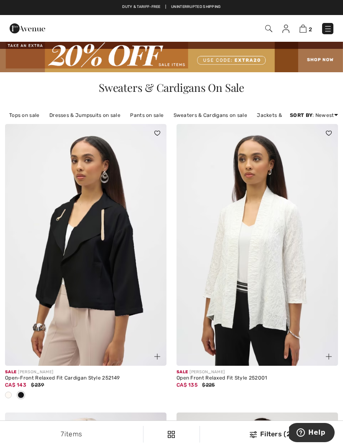
click at [305, 32] on img at bounding box center [302, 29] width 7 height 8
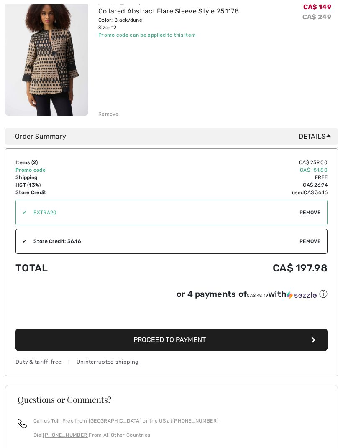
scroll to position [269, 0]
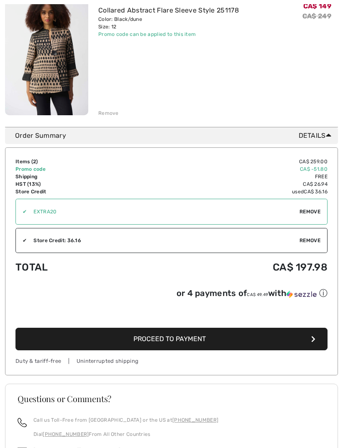
click at [227, 345] on button "Proceed to Payment" at bounding box center [171, 339] width 312 height 23
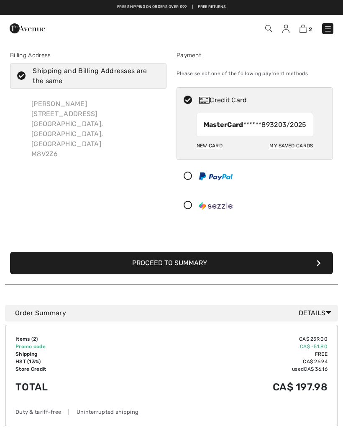
click at [209, 153] on div "New Card" at bounding box center [209, 146] width 26 height 14
radio input "true"
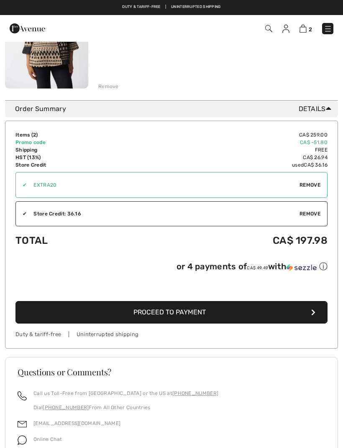
click at [197, 316] on span "Proceed to Payment" at bounding box center [169, 312] width 72 height 8
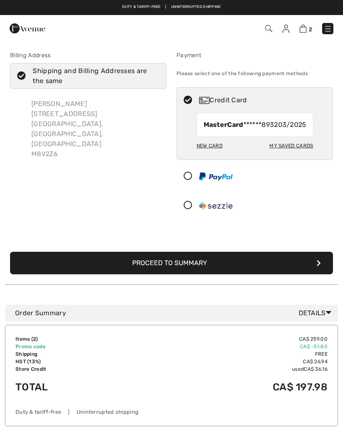
click at [210, 153] on div "New Card" at bounding box center [209, 146] width 26 height 14
radio input "true"
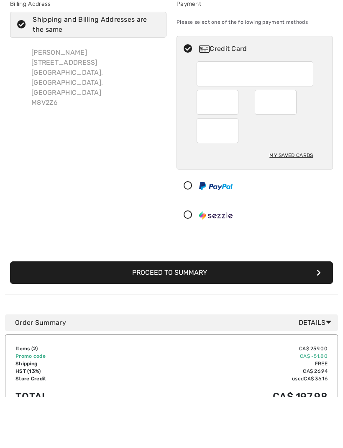
click at [201, 313] on button "Proceed to Summary" at bounding box center [171, 324] width 323 height 23
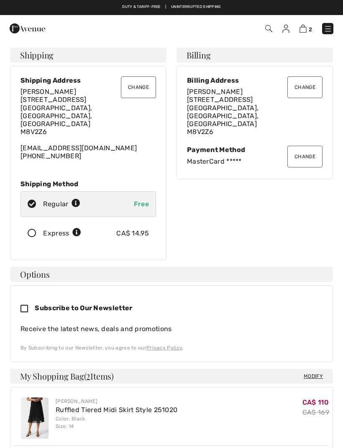
click at [288, 29] on img at bounding box center [285, 29] width 7 height 8
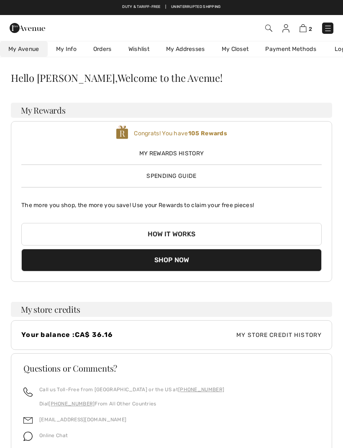
click at [297, 51] on link "Payment Methods" at bounding box center [291, 48] width 68 height 15
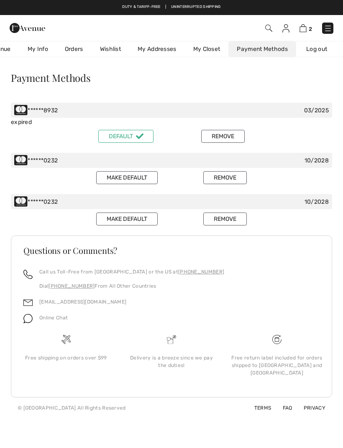
scroll to position [0, 33]
click at [221, 140] on button "Remove" at bounding box center [222, 136] width 43 height 13
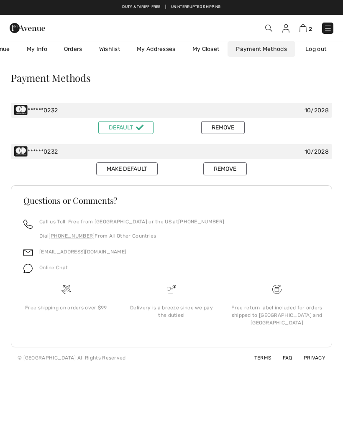
click at [226, 130] on button "Remove" at bounding box center [222, 127] width 43 height 13
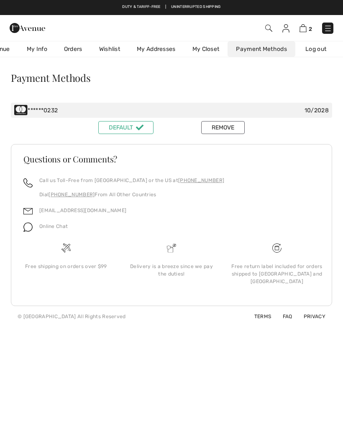
click at [232, 133] on button "Remove" at bounding box center [222, 127] width 43 height 13
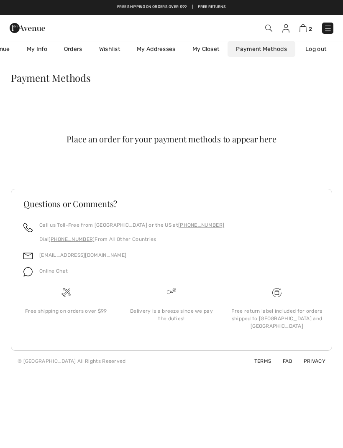
click at [305, 32] on img at bounding box center [302, 28] width 7 height 8
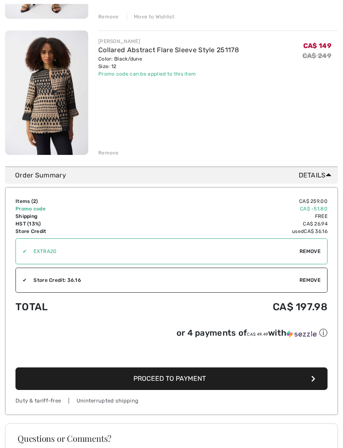
scroll to position [229, 0]
click at [207, 386] on button "Proceed to Payment" at bounding box center [171, 379] width 312 height 23
